Goal: Find specific fact: Find specific fact

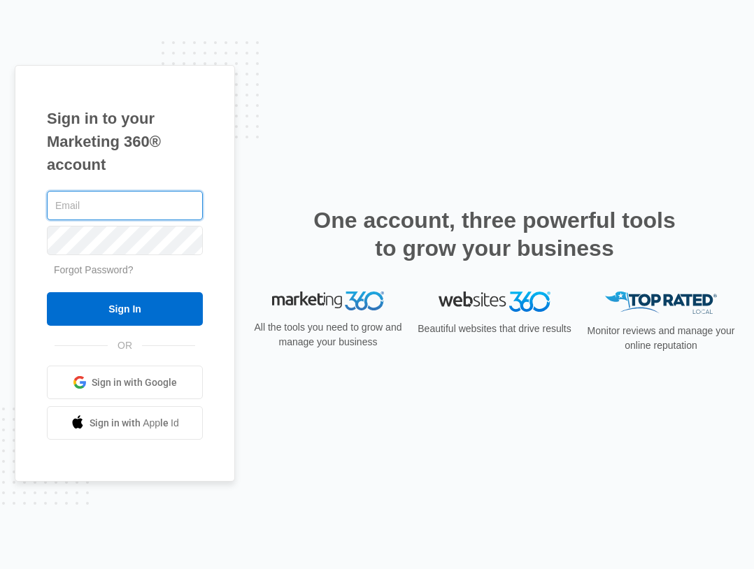
drag, startPoint x: 123, startPoint y: 208, endPoint x: 124, endPoint y: 218, distance: 9.8
click at [123, 208] on input "text" at bounding box center [125, 205] width 156 height 29
type input "[PERSON_NAME][EMAIL_ADDRESS][PERSON_NAME][DOMAIN_NAME]"
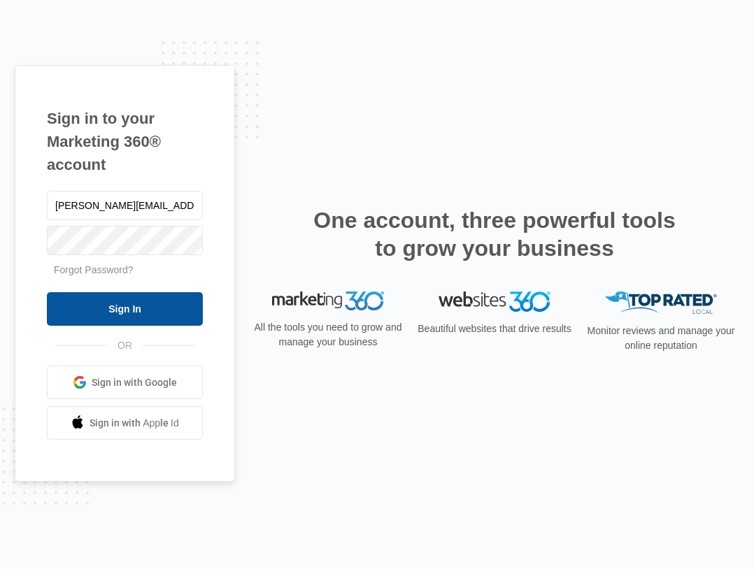
click at [88, 304] on input "Sign In" at bounding box center [125, 309] width 156 height 34
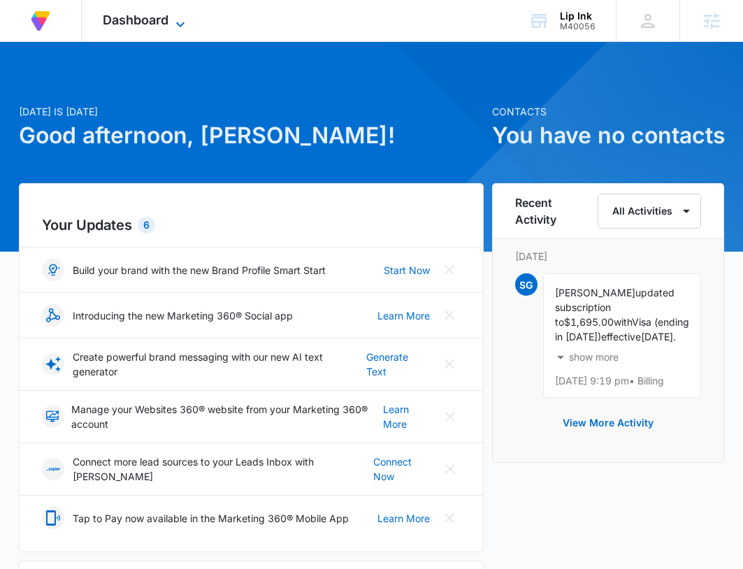
click at [176, 18] on icon at bounding box center [180, 24] width 17 height 17
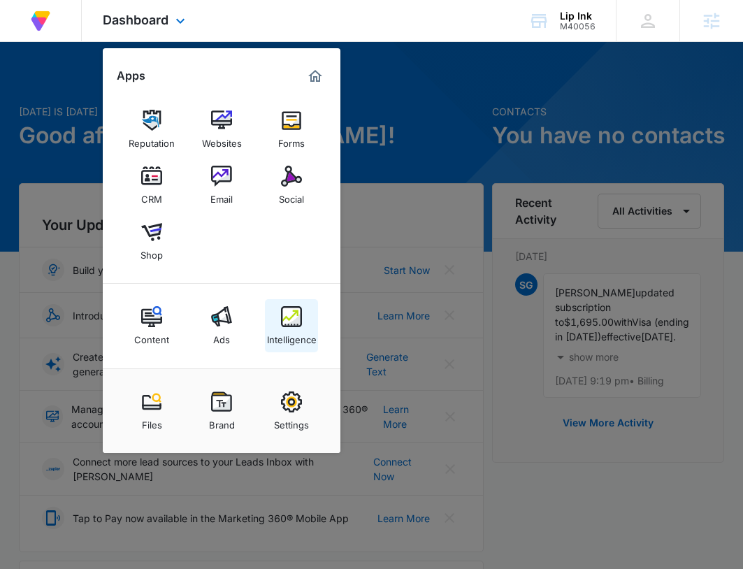
click at [292, 333] on div "Intelligence" at bounding box center [292, 336] width 50 height 18
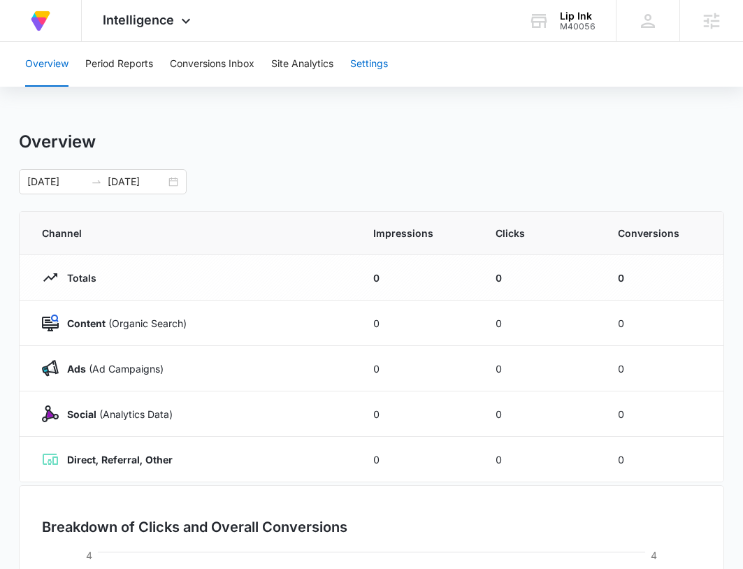
click at [388, 73] on button "Settings" at bounding box center [369, 64] width 38 height 45
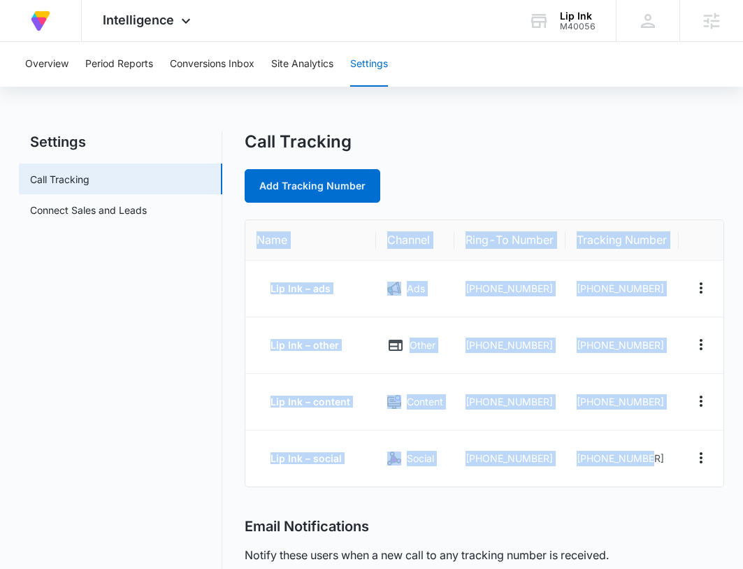
drag, startPoint x: 482, startPoint y: 449, endPoint x: 257, endPoint y: 246, distance: 302.6
click at [257, 246] on table "Name Channel Ring-To Number Tracking Number Lip Ink – ads Ads +13104149246 +131…" at bounding box center [484, 353] width 479 height 266
copy table "Name Channel Ring-To Number Tracking Number Lip Ink – ads Ads +13104149246 +131…"
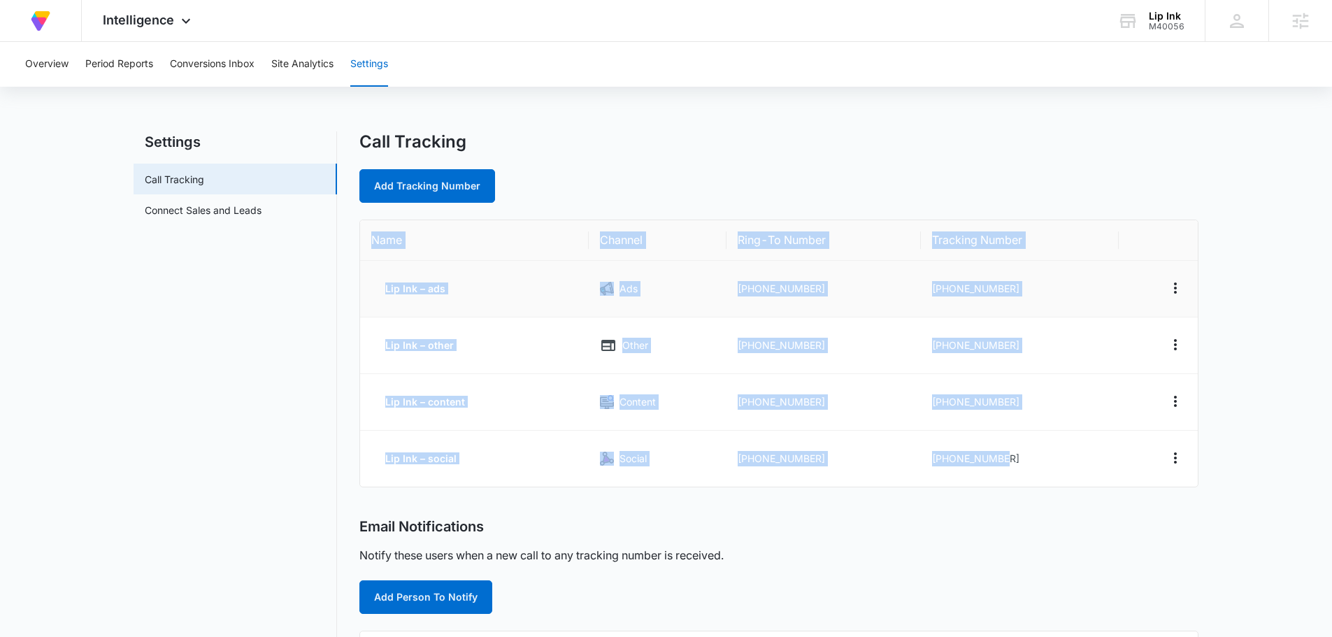
click at [753, 272] on td "+13104149246" at bounding box center [824, 289] width 194 height 57
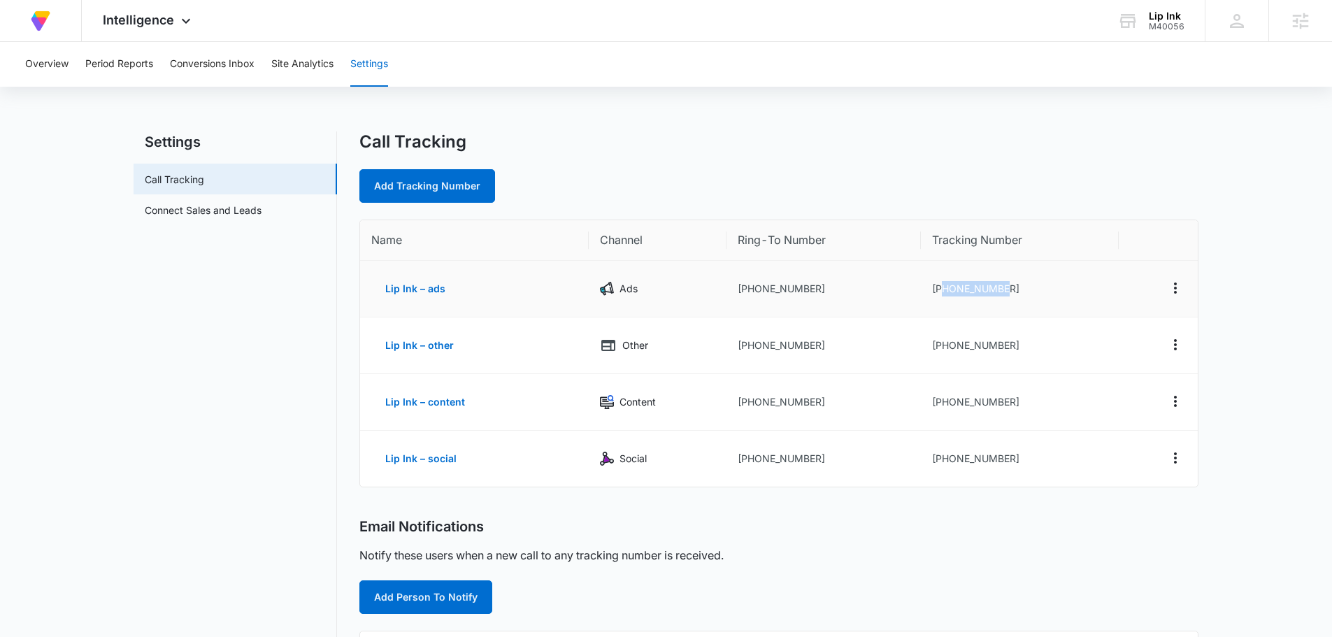
drag, startPoint x: 1016, startPoint y: 289, endPoint x: 942, endPoint y: 292, distance: 74.2
click at [753, 292] on td "+13105966737" at bounding box center [1020, 289] width 198 height 57
copy td "3105966737"
